Goal: Navigation & Orientation: Find specific page/section

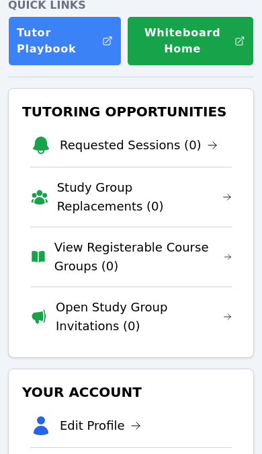
scroll to position [175, 0]
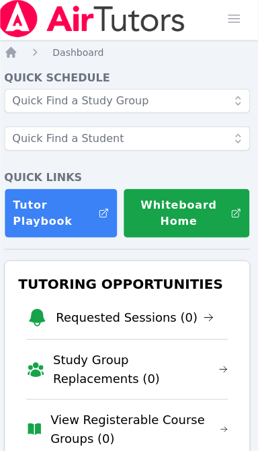
scroll to position [0, 4]
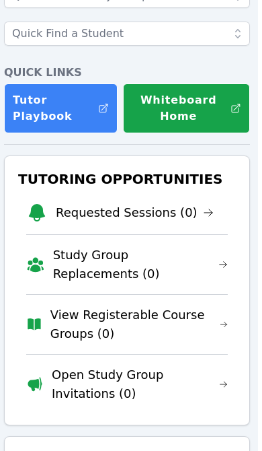
scroll to position [0, 4]
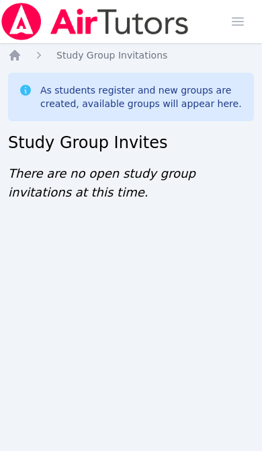
click at [20, 60] on icon "Breadcrumb" at bounding box center [14, 54] width 13 height 13
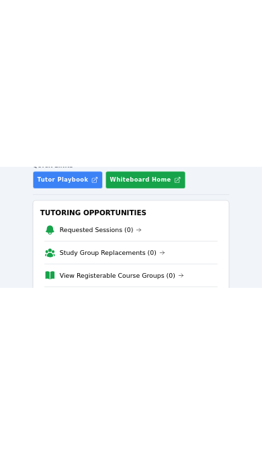
scroll to position [202, 0]
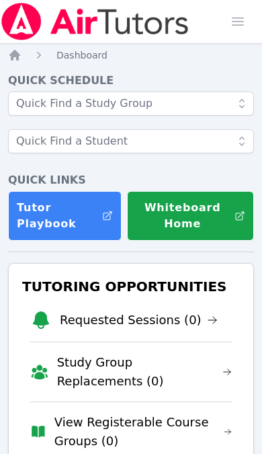
scroll to position [202, 0]
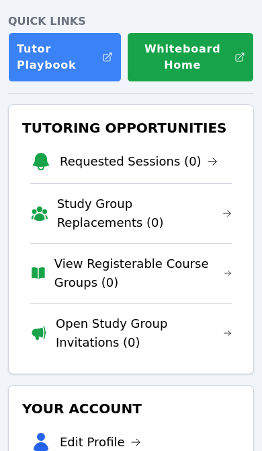
scroll to position [231, 0]
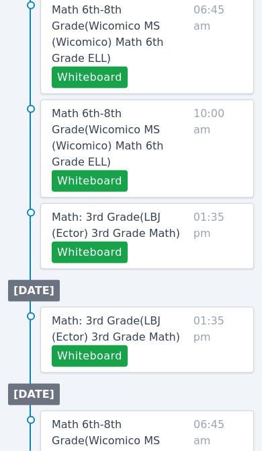
scroll to position [1358, 0]
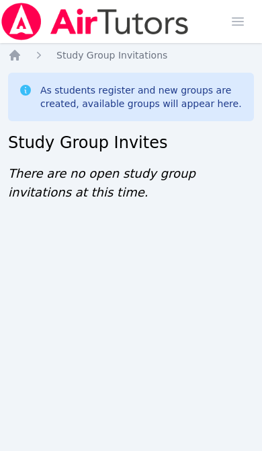
click at [244, 25] on span "button" at bounding box center [238, 22] width 30 height 30
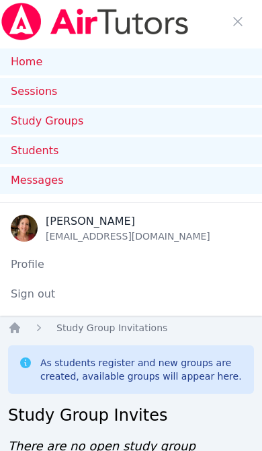
click at [84, 61] on link "Home" at bounding box center [131, 61] width 262 height 27
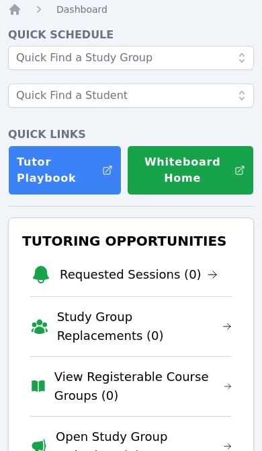
scroll to position [335, 0]
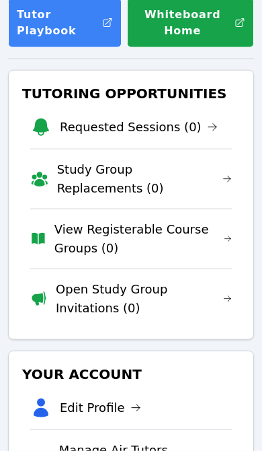
scroll to position [194, 0]
